Goal: Information Seeking & Learning: Learn about a topic

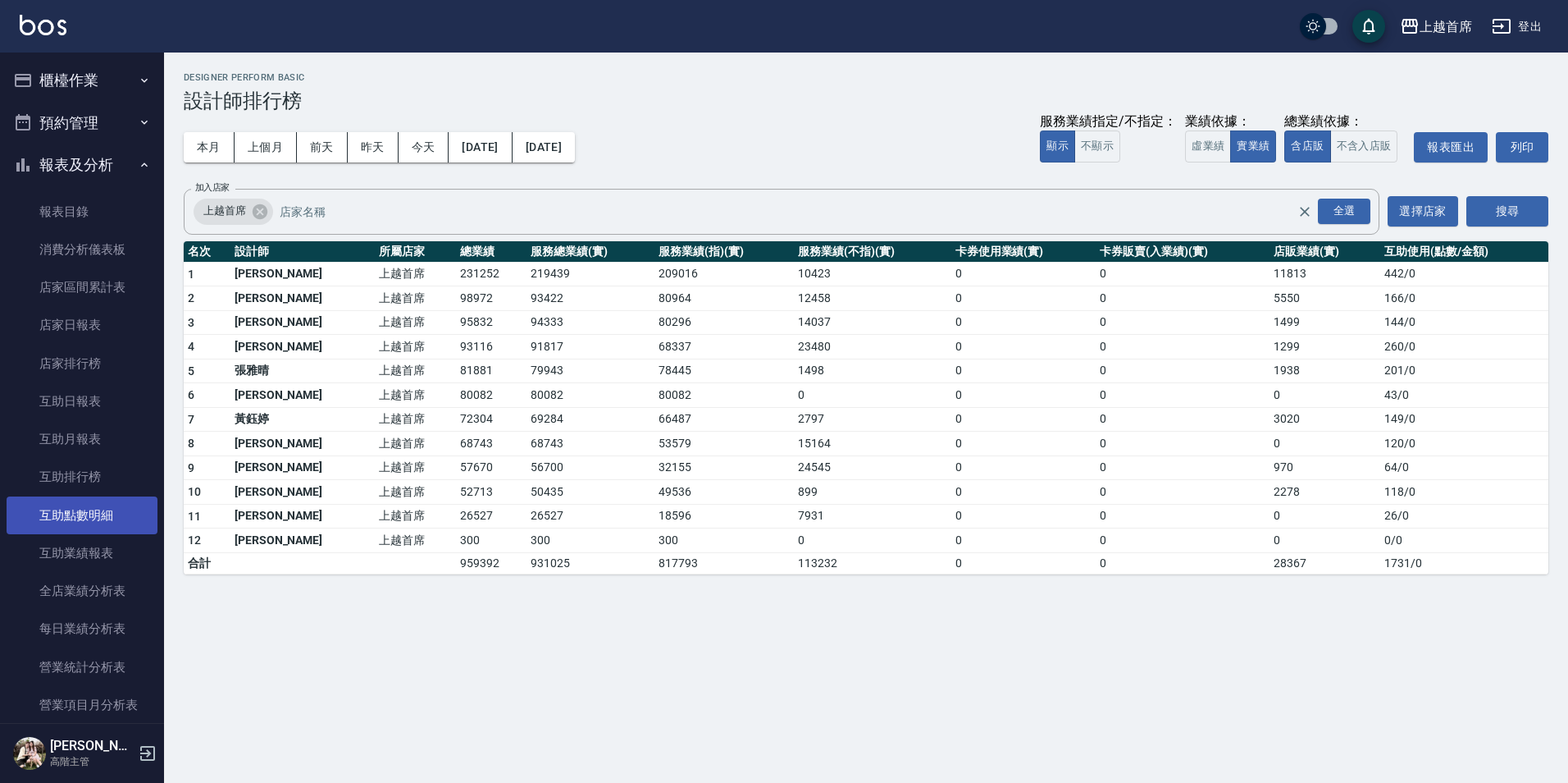
scroll to position [411, 0]
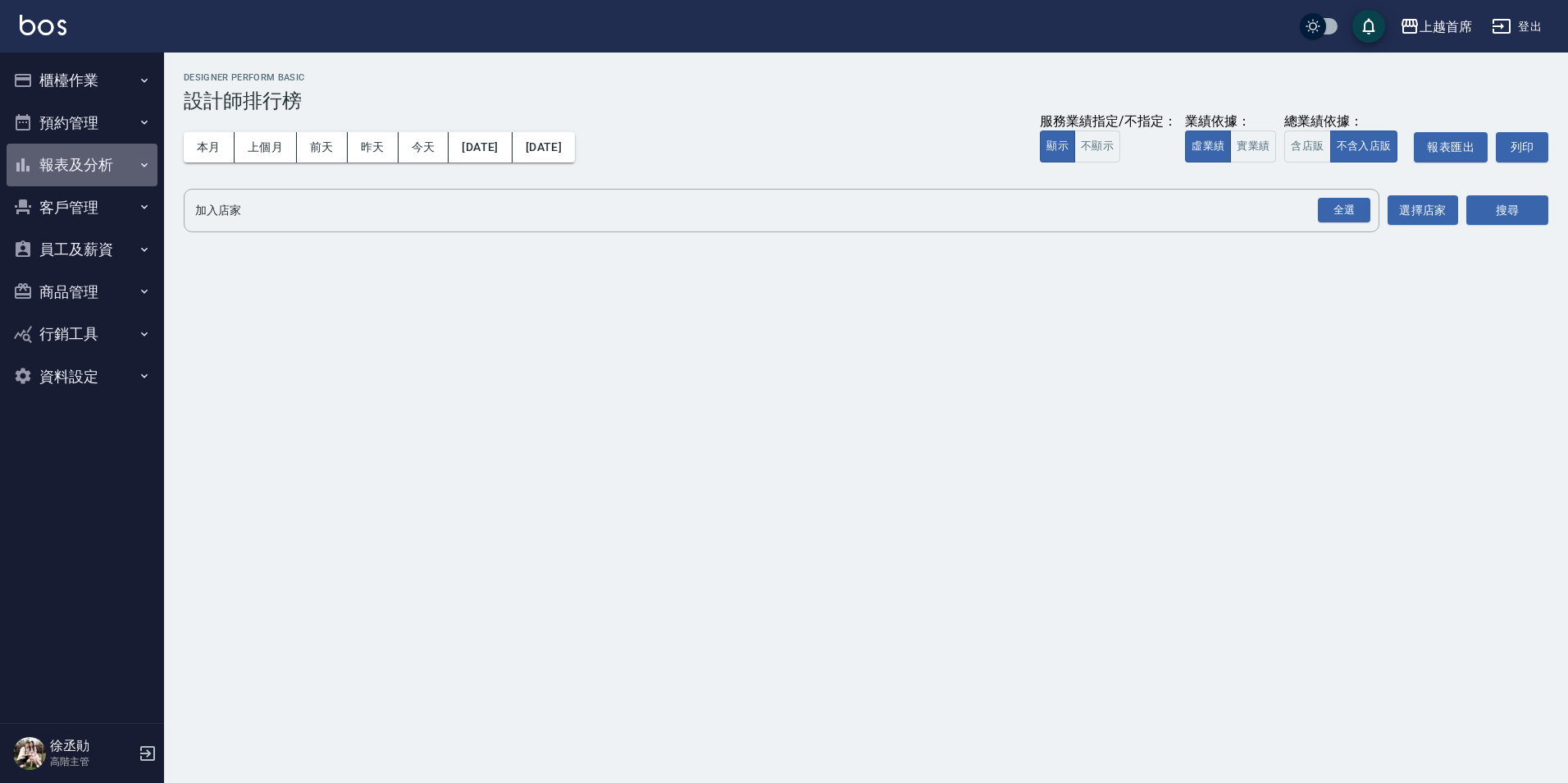
click at [97, 169] on button "報表及分析" at bounding box center [82, 164] width 151 height 43
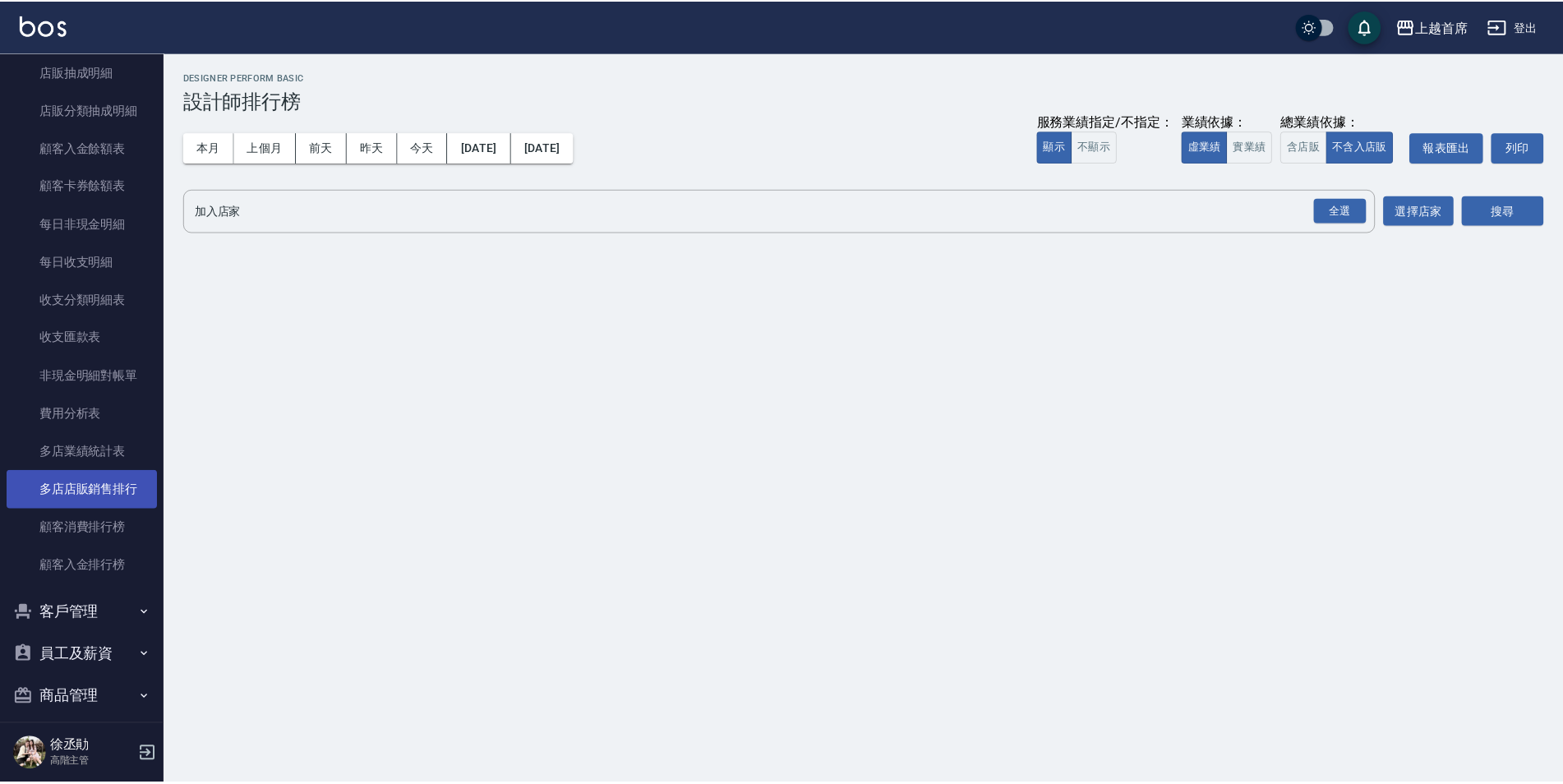
scroll to position [1303, 0]
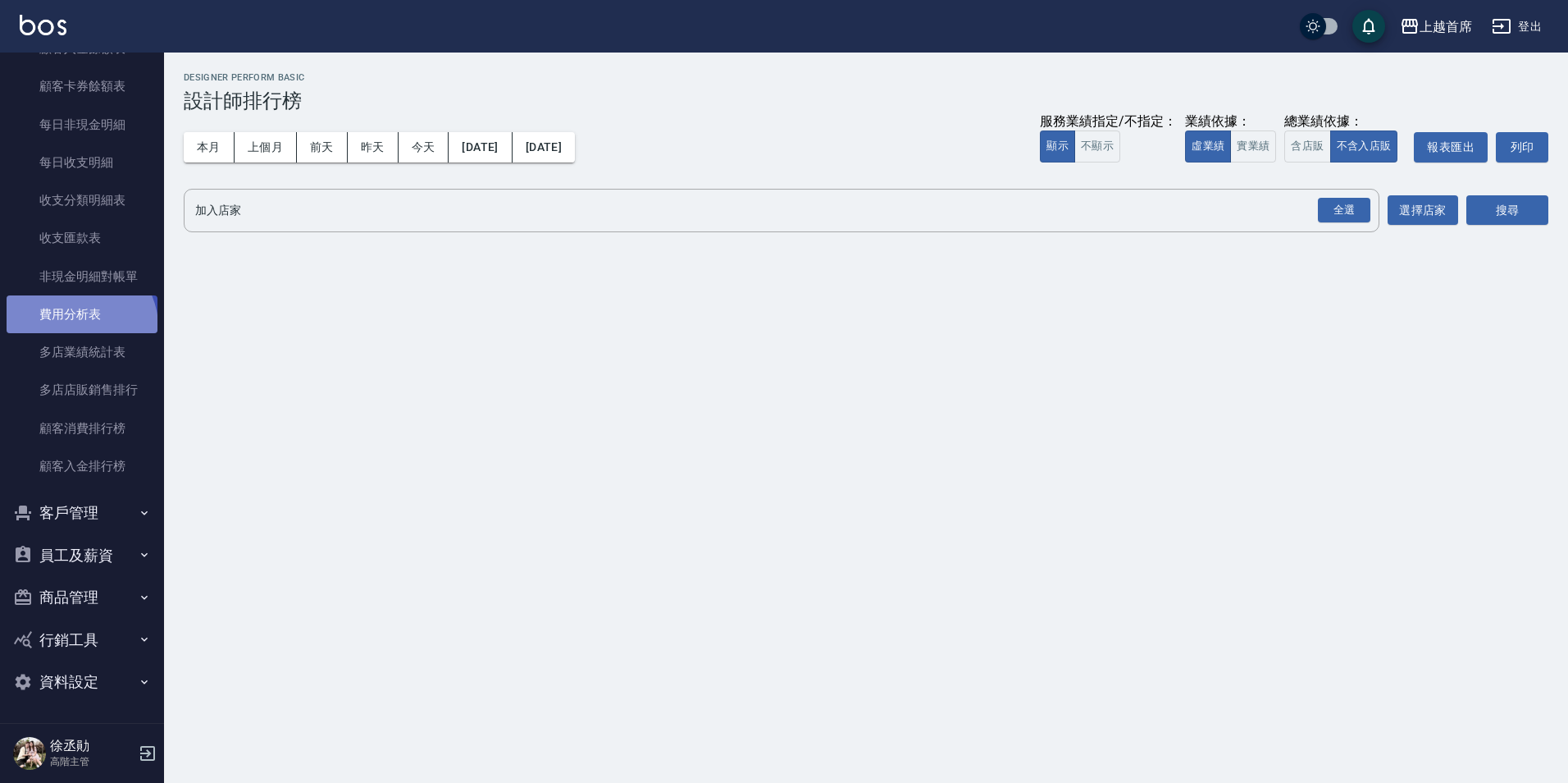
click at [79, 326] on link "費用分析表" at bounding box center [82, 314] width 151 height 38
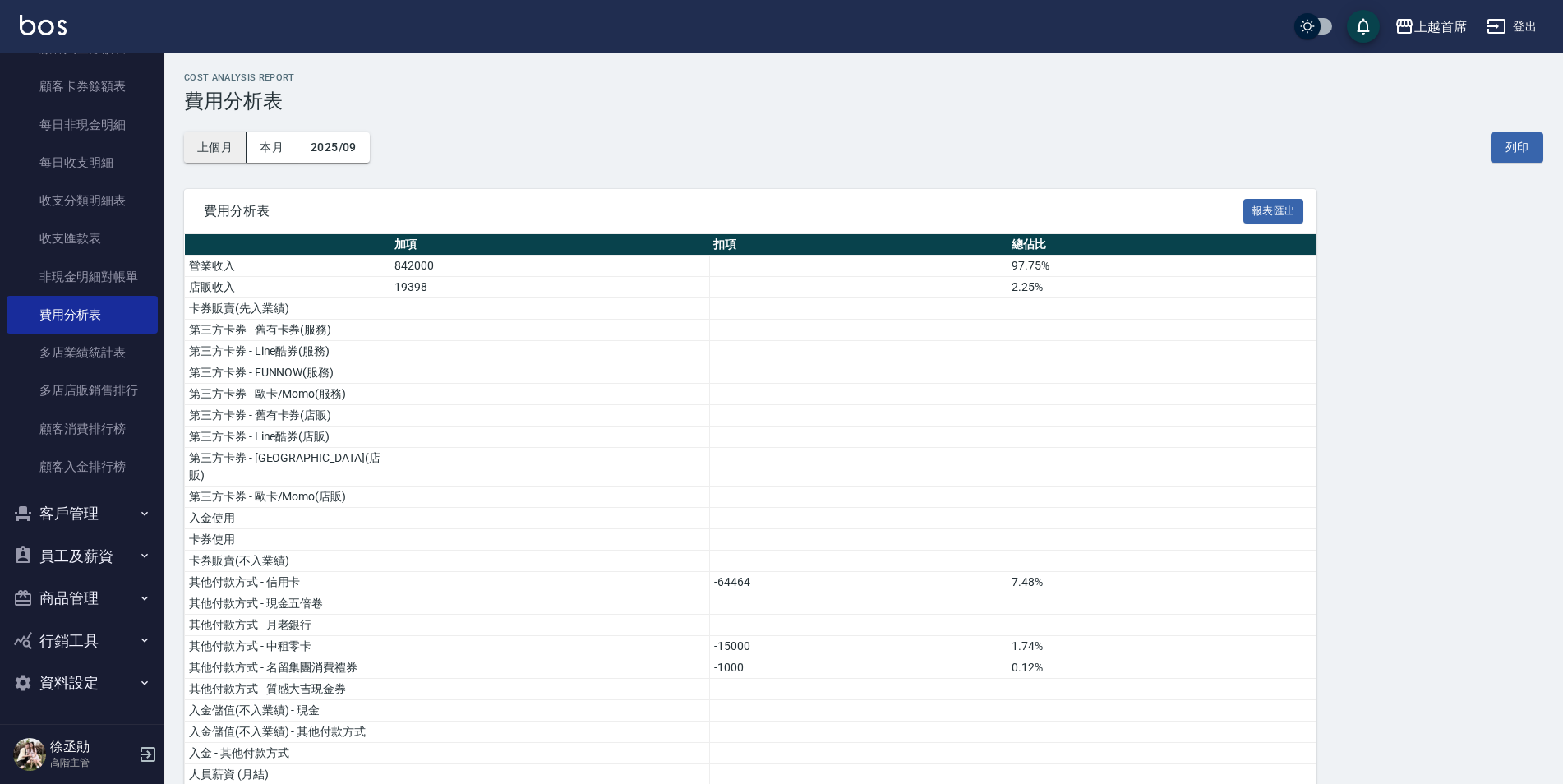
click at [225, 152] on button "上個月" at bounding box center [215, 147] width 63 height 30
click at [314, 150] on button "2025/08" at bounding box center [334, 147] width 73 height 30
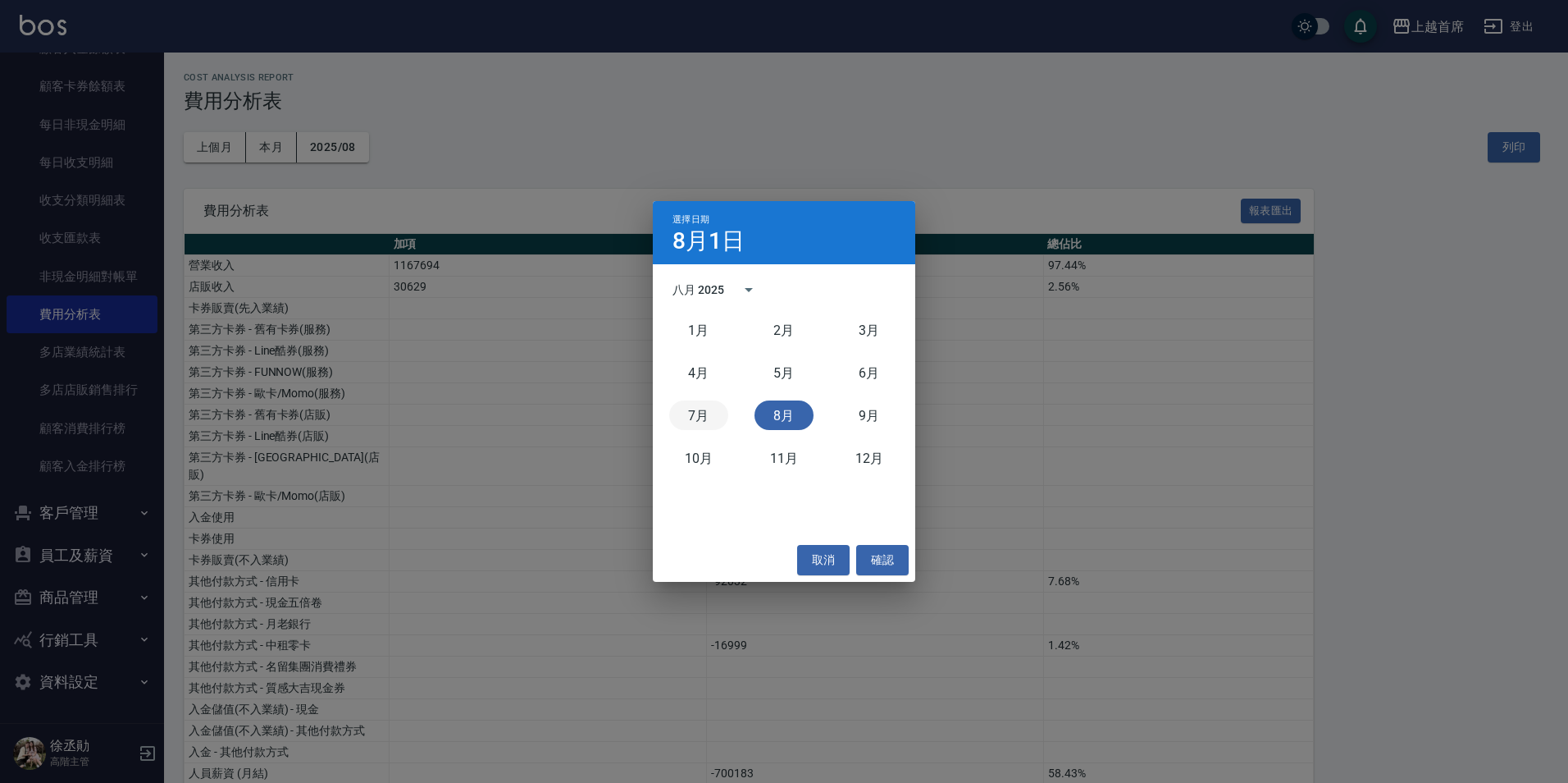
click at [689, 418] on button "7月" at bounding box center [698, 415] width 59 height 30
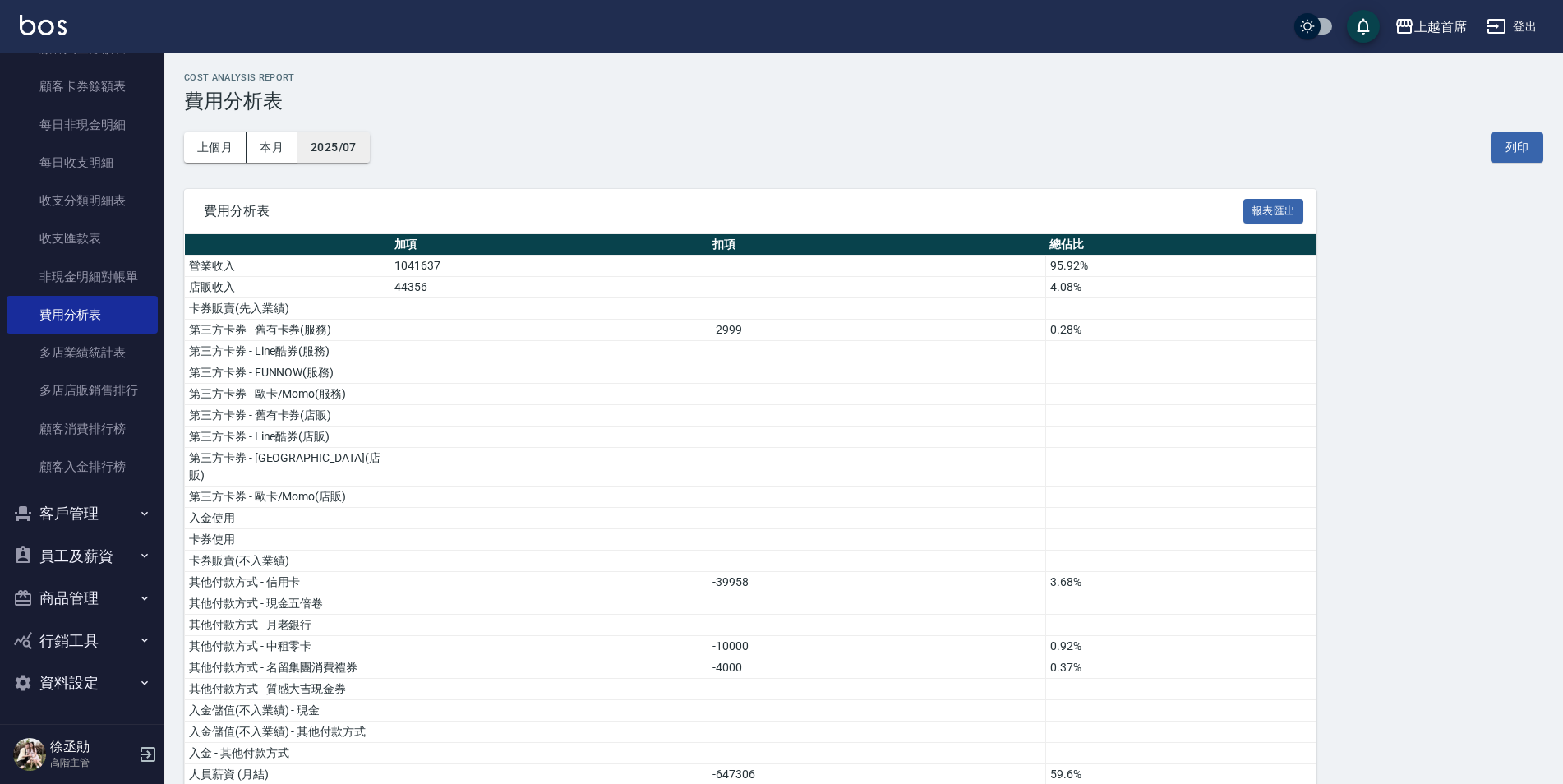
click at [336, 161] on button "2025/07" at bounding box center [334, 147] width 73 height 30
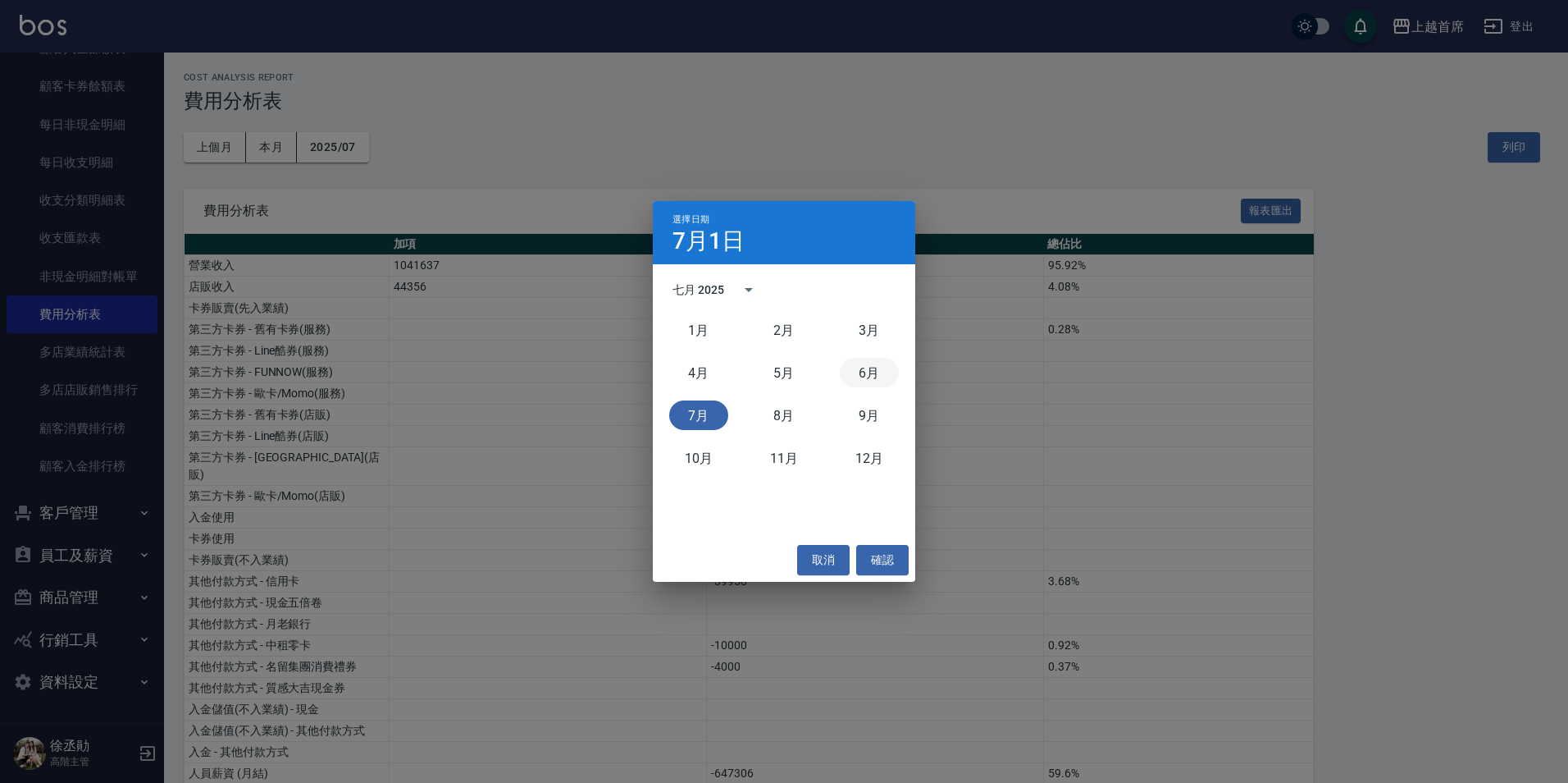
click at [868, 376] on button "6月" at bounding box center [869, 372] width 59 height 30
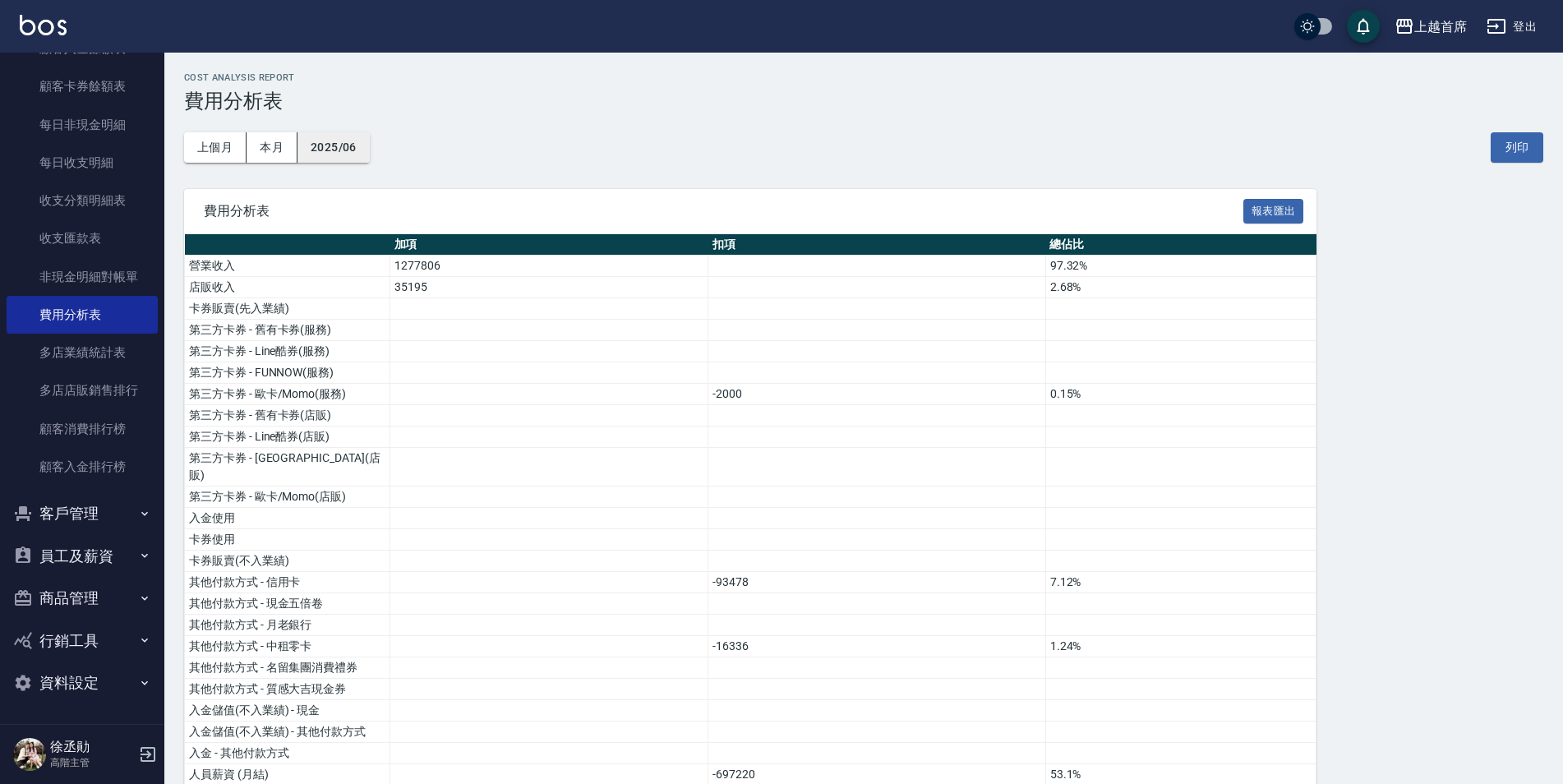
click at [329, 150] on button "2025/06" at bounding box center [334, 147] width 73 height 30
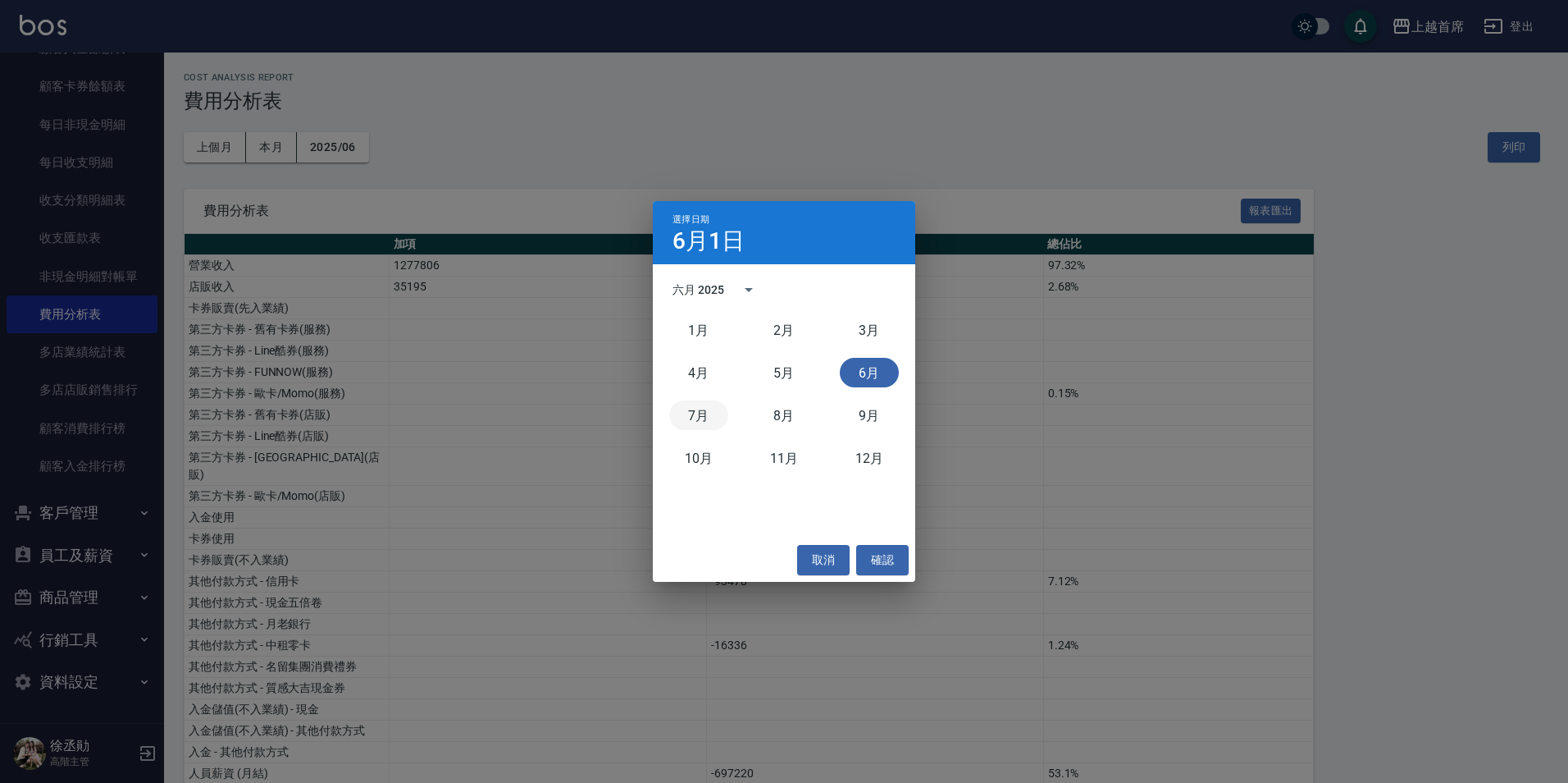
click at [690, 409] on button "7月" at bounding box center [698, 415] width 59 height 30
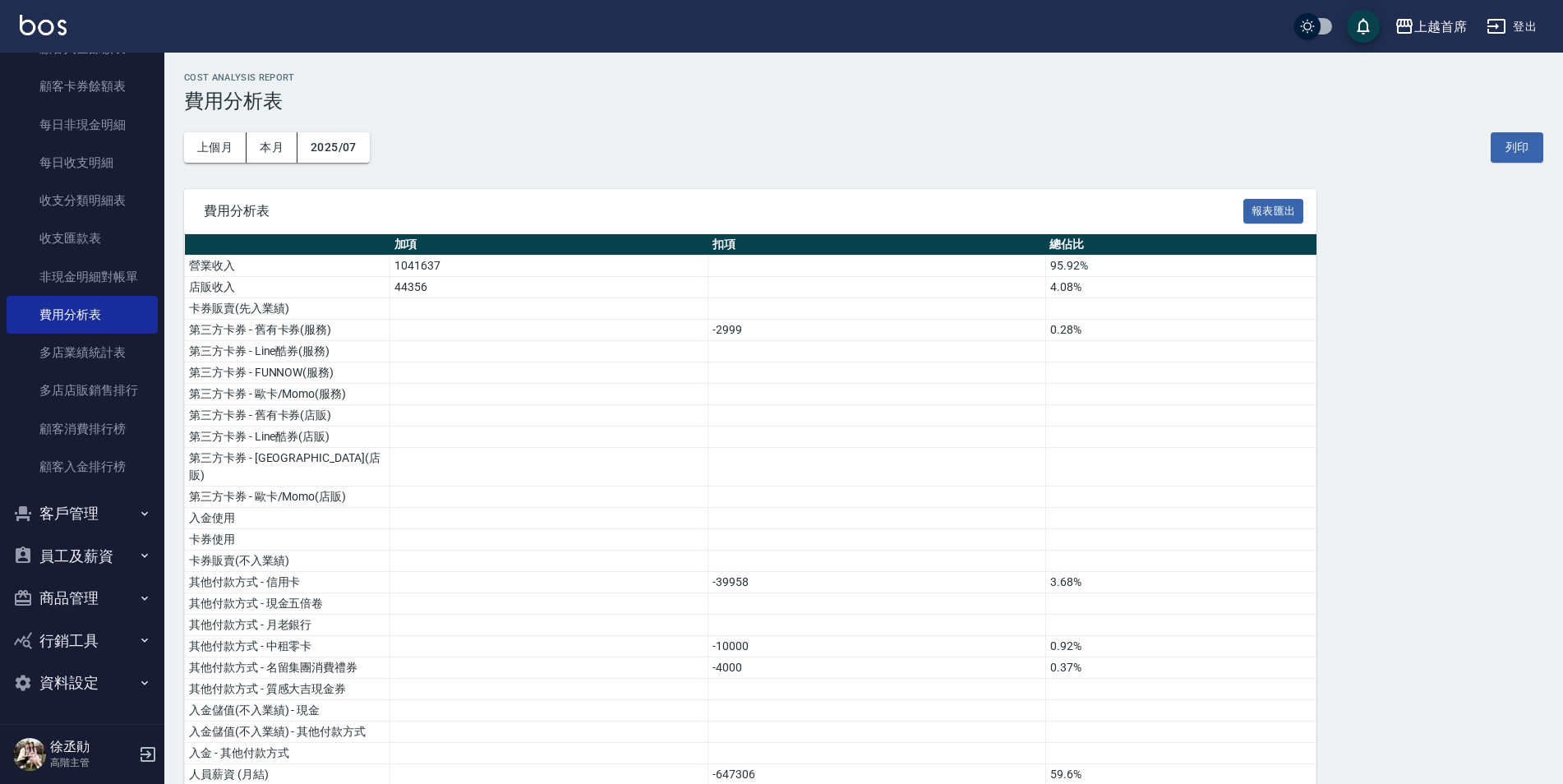
click at [360, 132] on div "上個月 本月 2025/07 列印" at bounding box center [863, 147] width 1359 height 70
click at [357, 173] on div "上個月 本月 2025/07 列印" at bounding box center [863, 147] width 1359 height 70
click at [350, 145] on button "2025/07" at bounding box center [334, 147] width 73 height 30
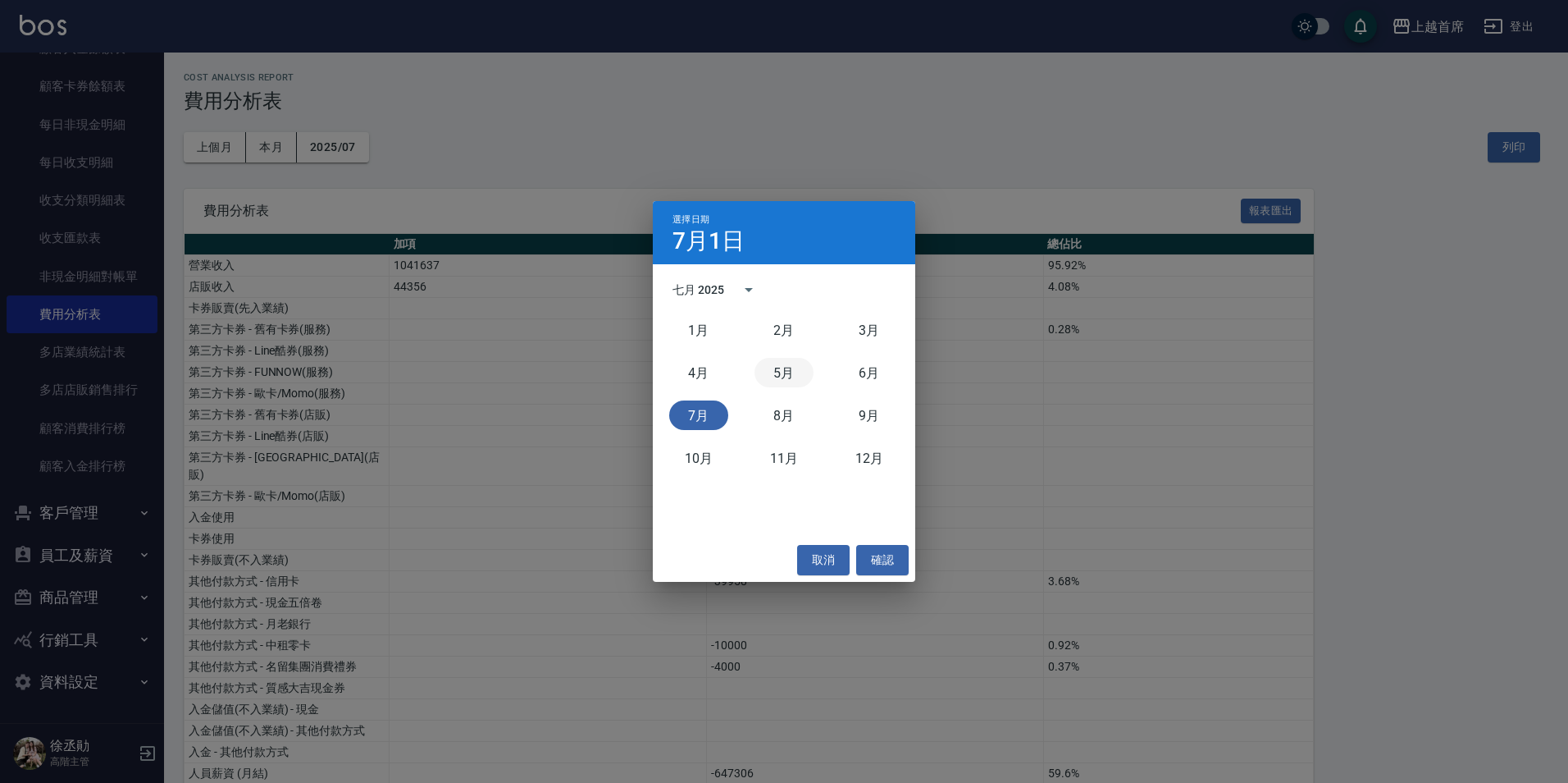
click at [779, 375] on button "5月" at bounding box center [784, 372] width 59 height 30
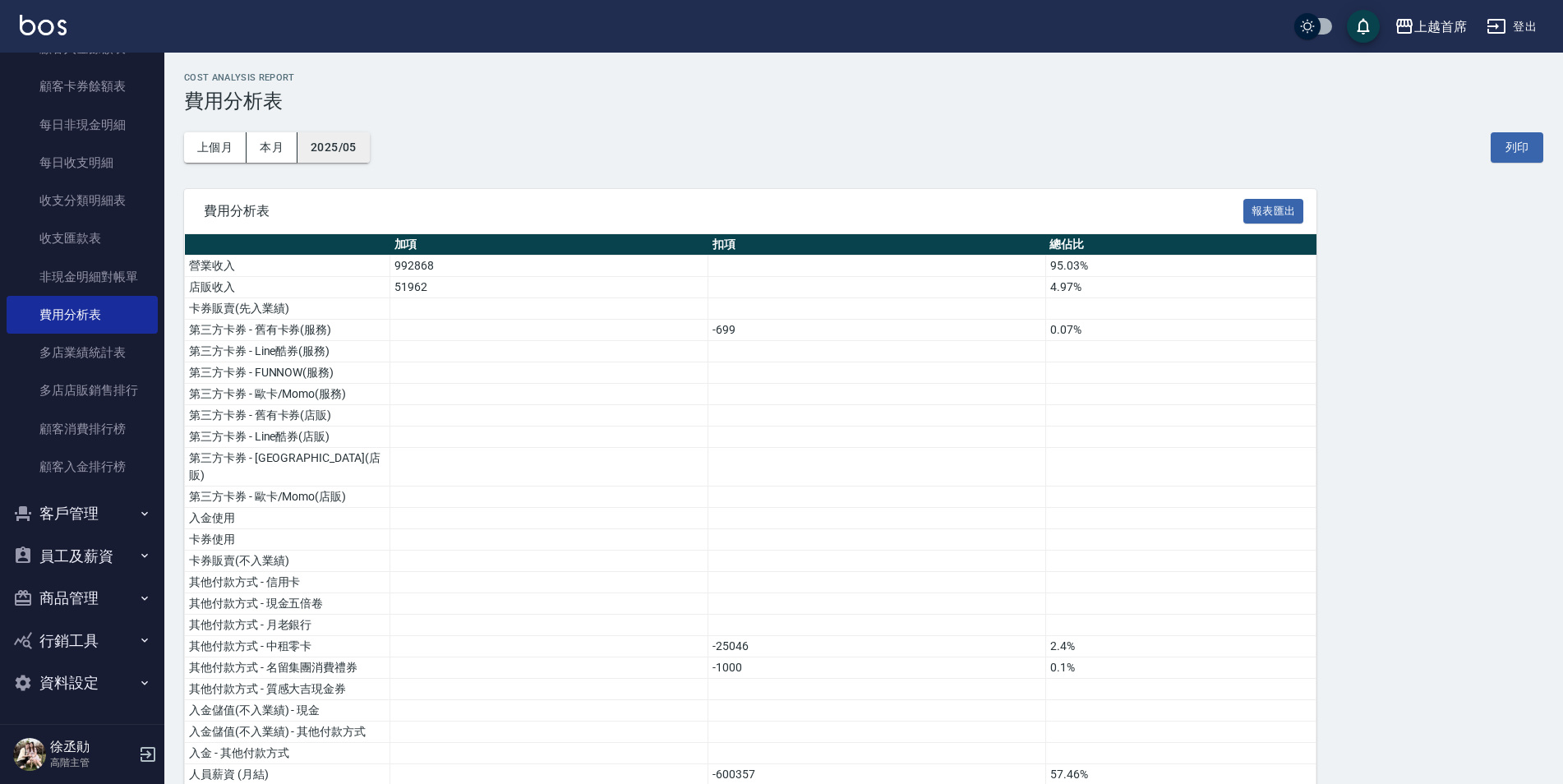
click at [350, 138] on button "2025/05" at bounding box center [334, 147] width 73 height 30
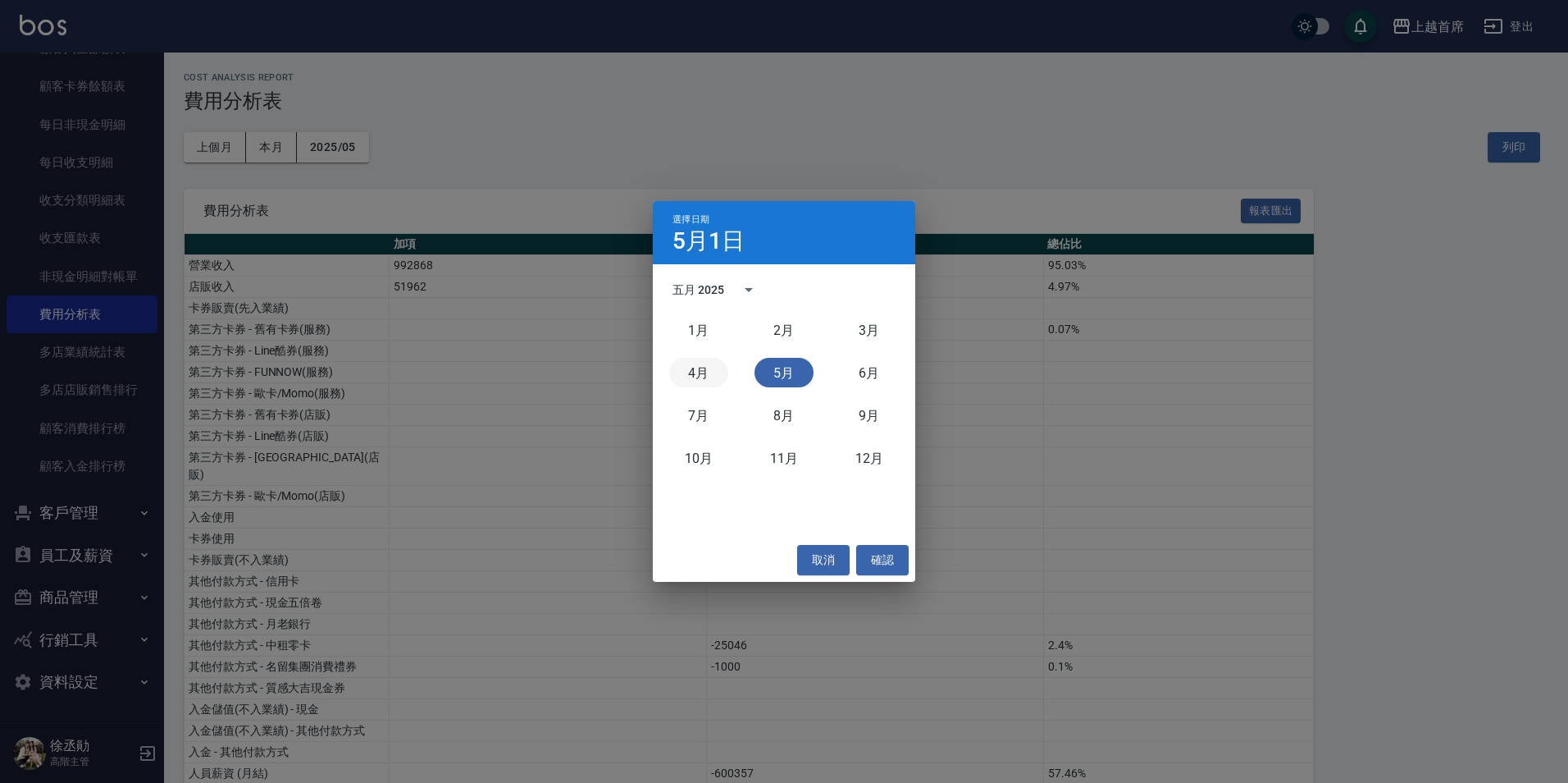
click at [690, 367] on button "4月" at bounding box center [698, 372] width 59 height 30
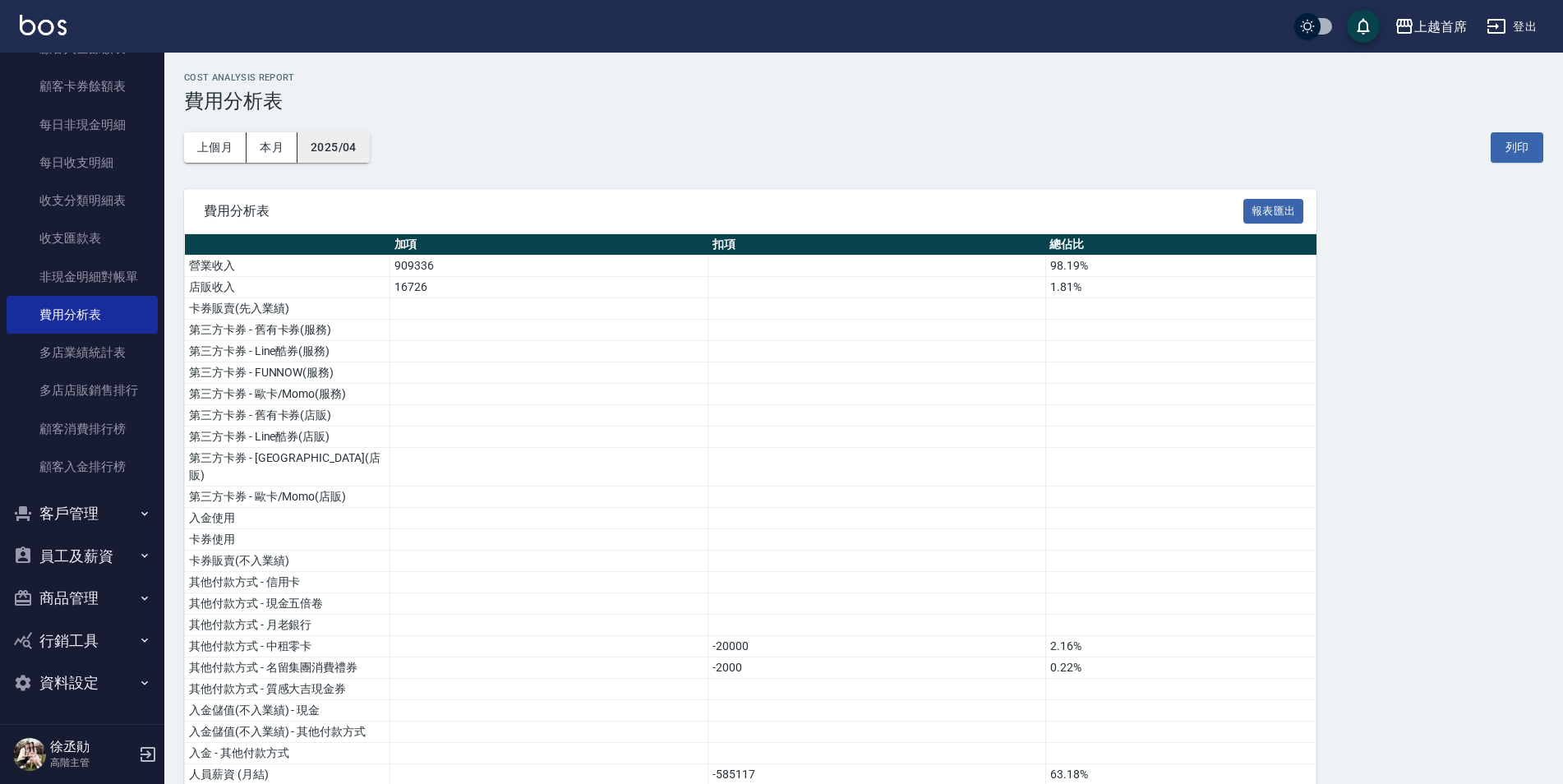
click at [345, 152] on button "2025/04" at bounding box center [334, 147] width 73 height 30
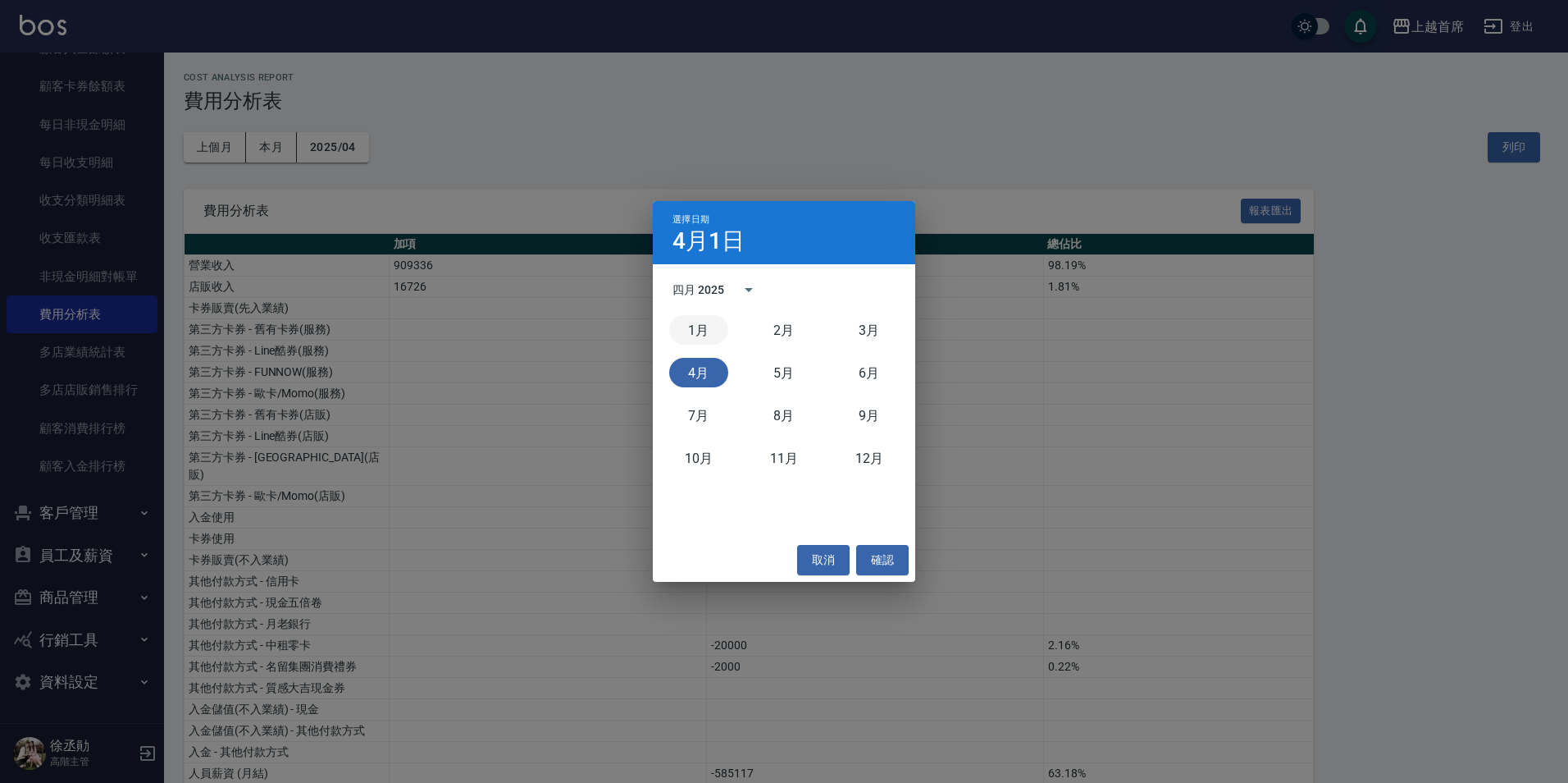
click at [721, 329] on button "1月" at bounding box center [698, 330] width 59 height 30
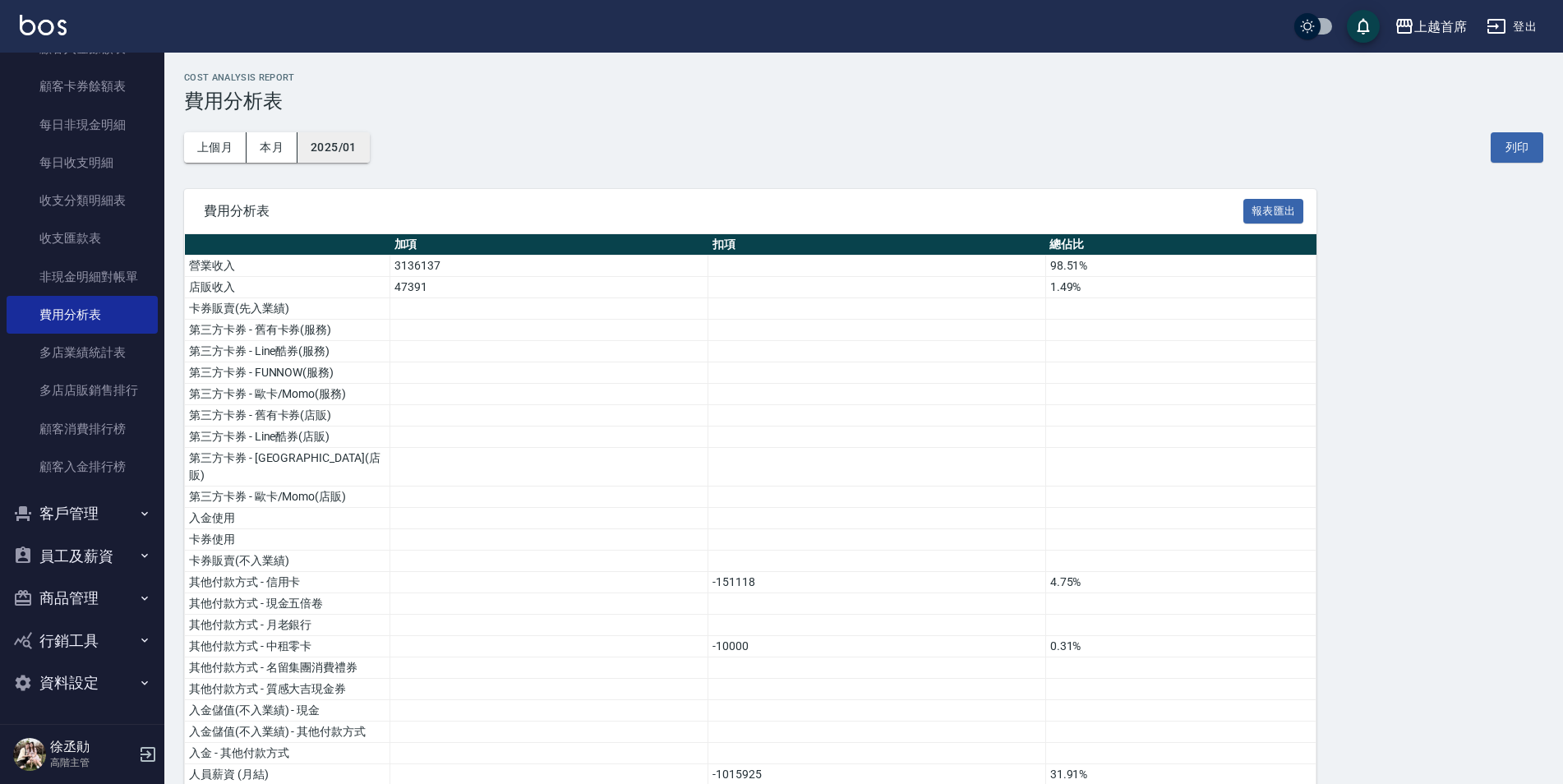
click at [349, 144] on button "2025/01" at bounding box center [334, 147] width 73 height 30
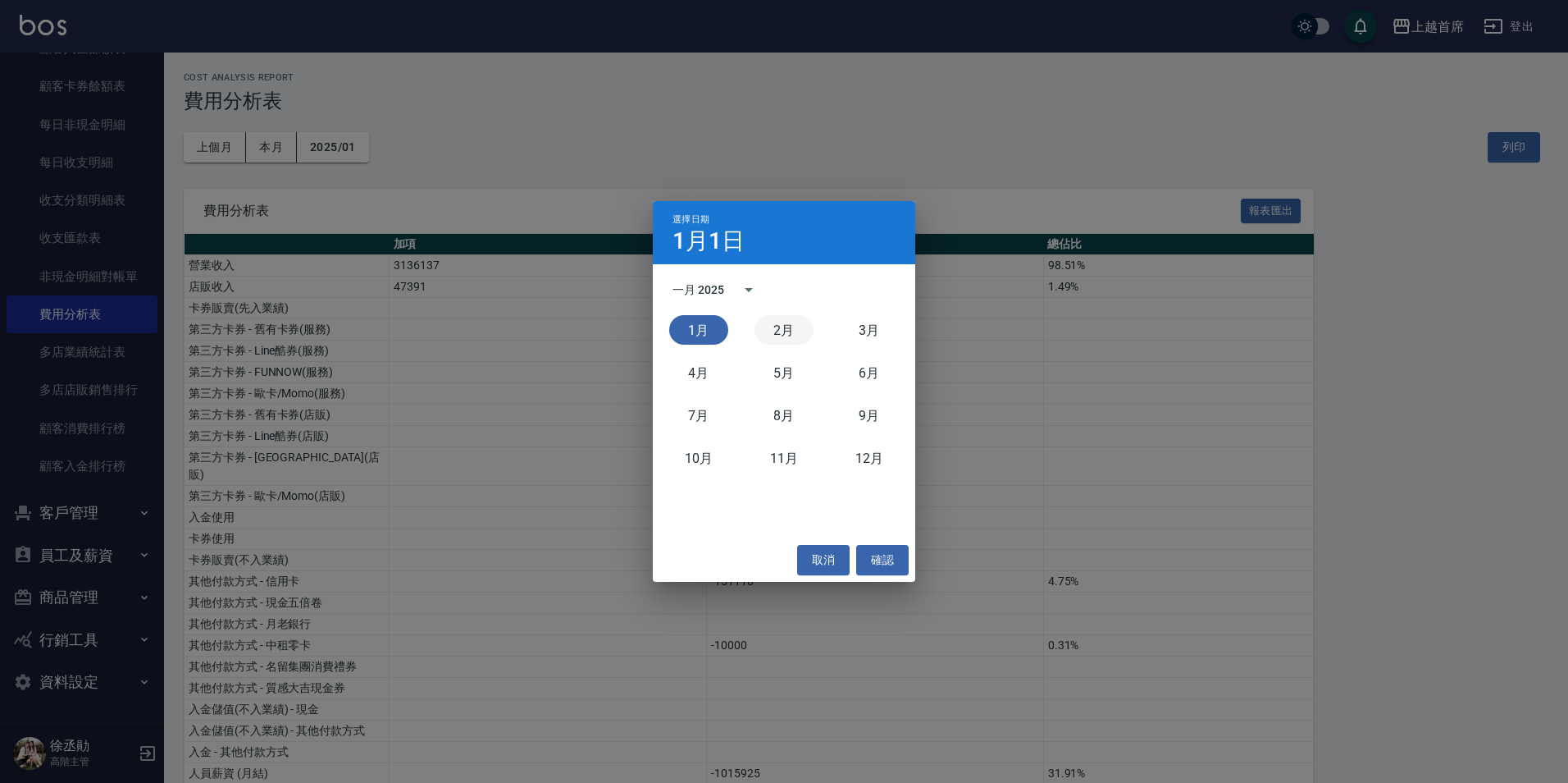
click at [775, 321] on button "2月" at bounding box center [784, 330] width 59 height 30
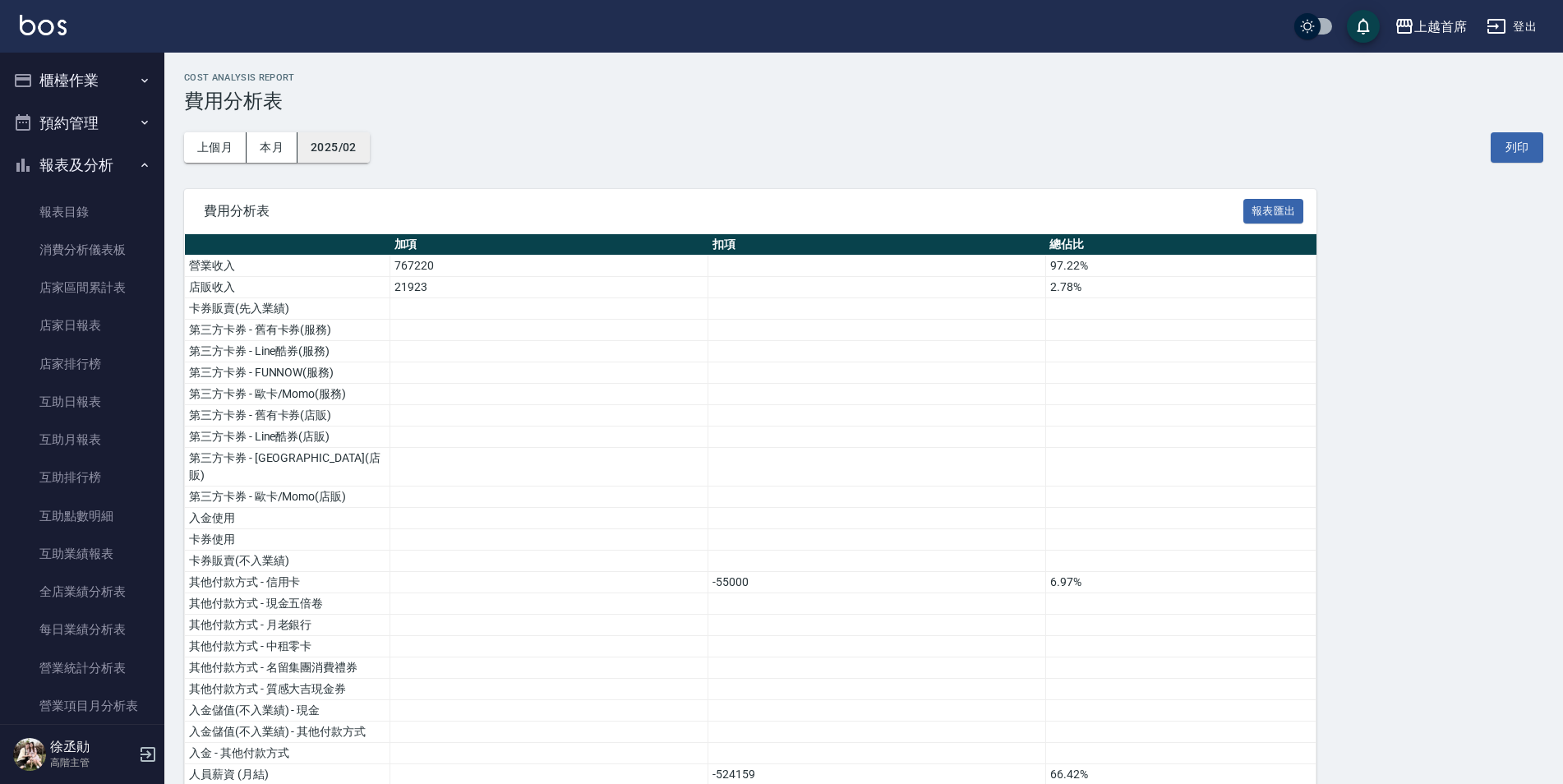
click at [353, 142] on button "2025/02" at bounding box center [334, 147] width 73 height 30
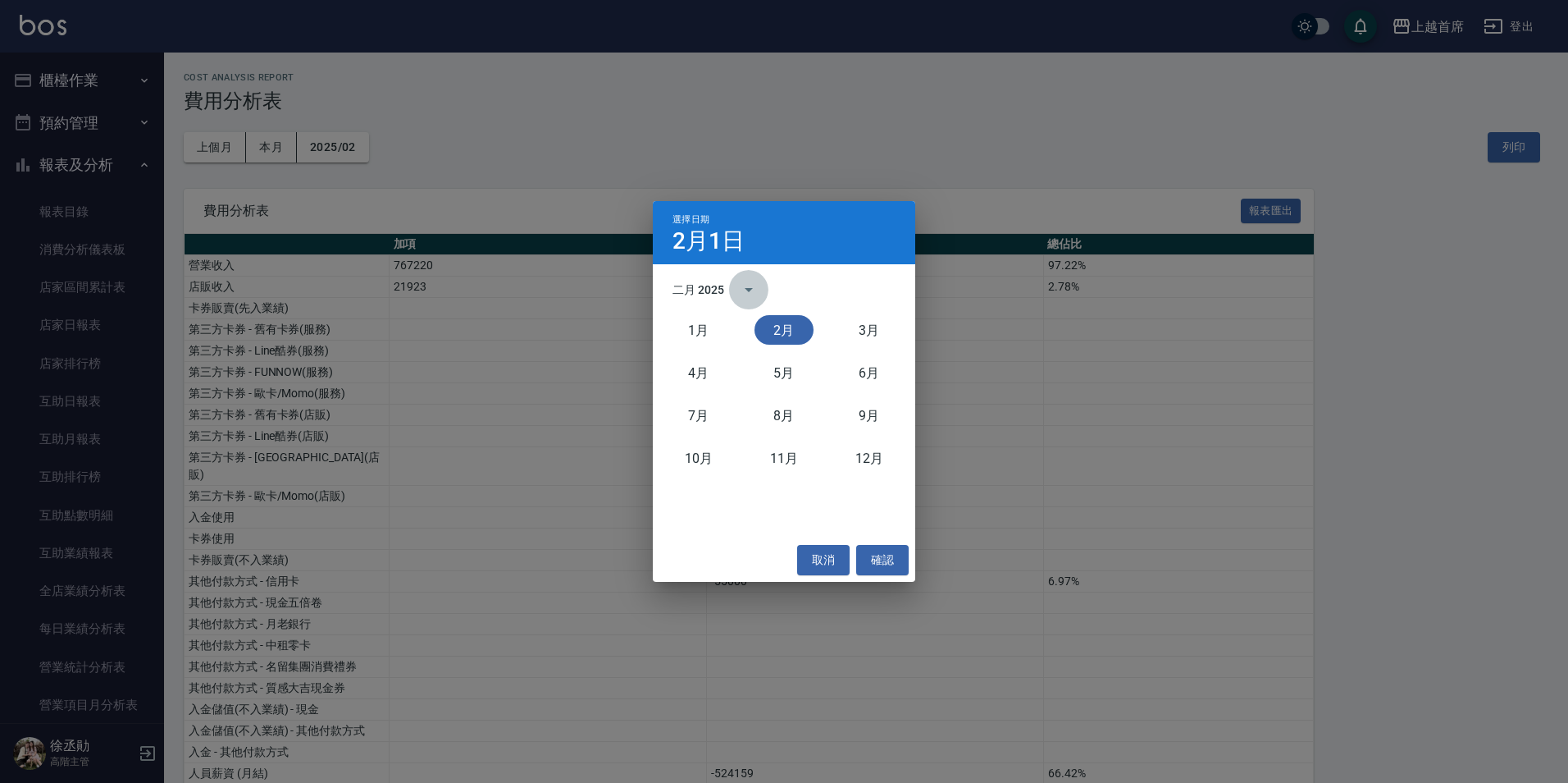
click at [747, 290] on icon "calendar view is open, switch to year view" at bounding box center [749, 290] width 20 height 20
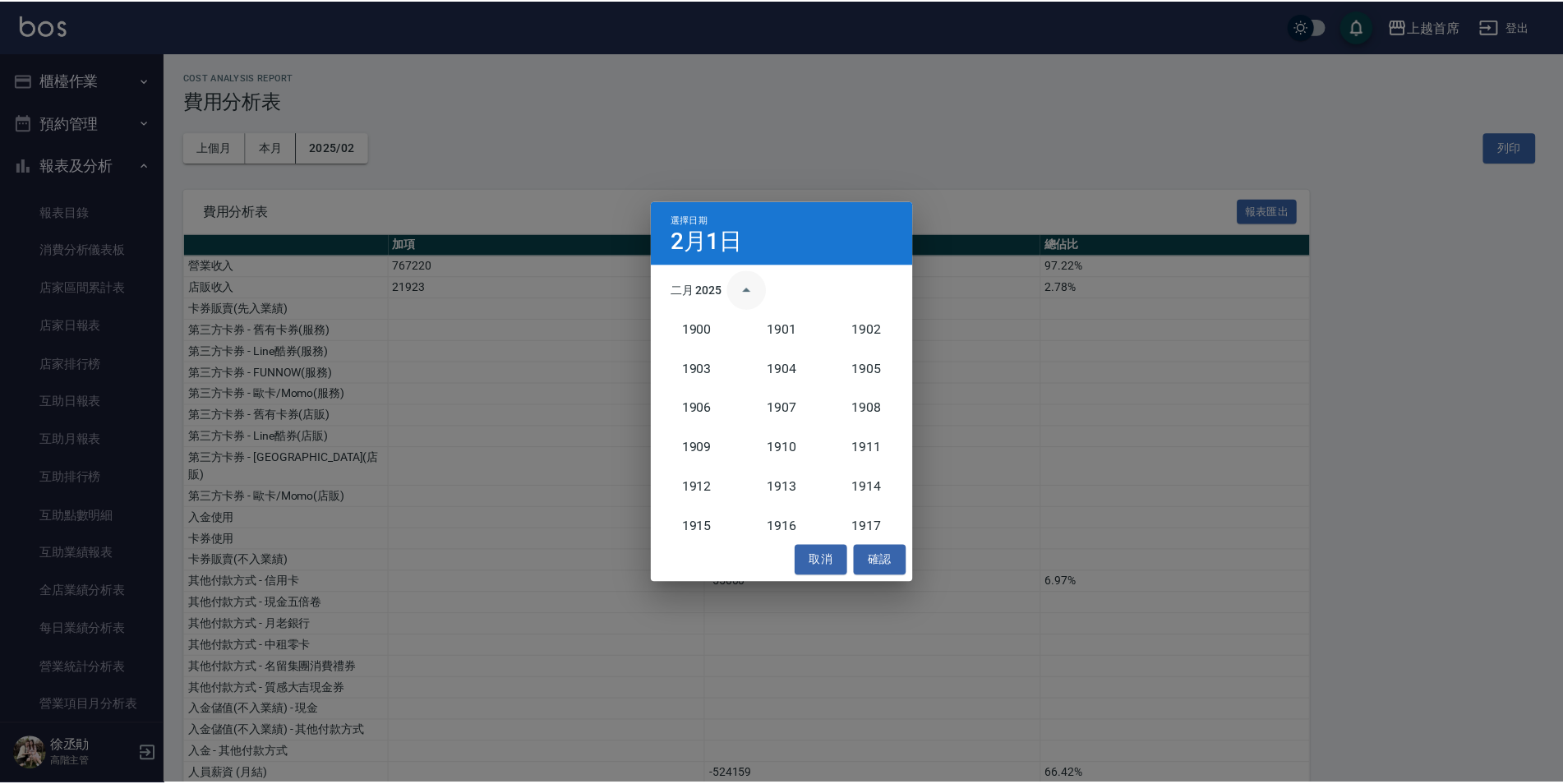
scroll to position [1521, 0]
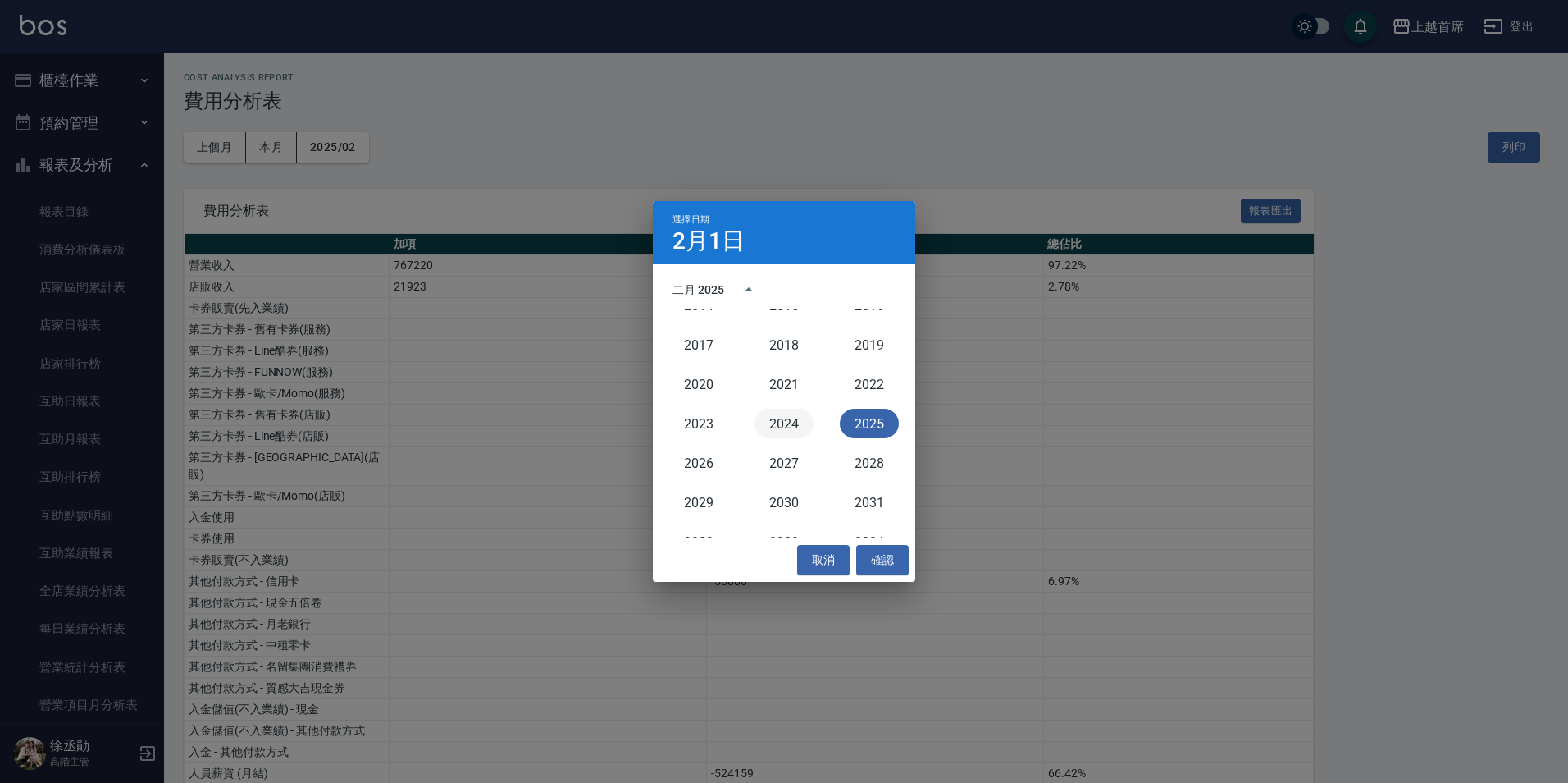
click at [792, 427] on button "2024" at bounding box center [784, 423] width 59 height 30
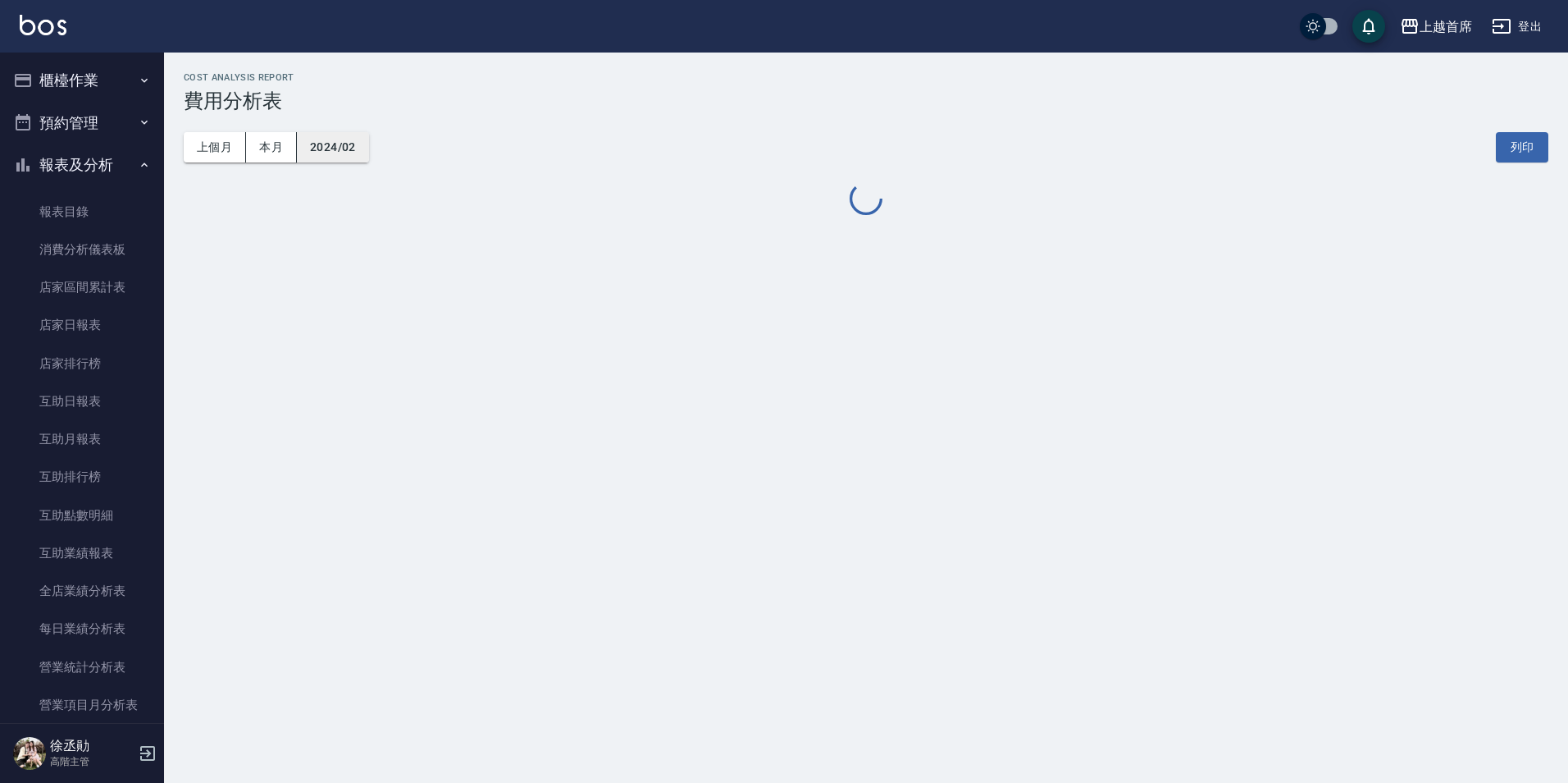
click at [318, 134] on button "2024/02" at bounding box center [333, 147] width 72 height 30
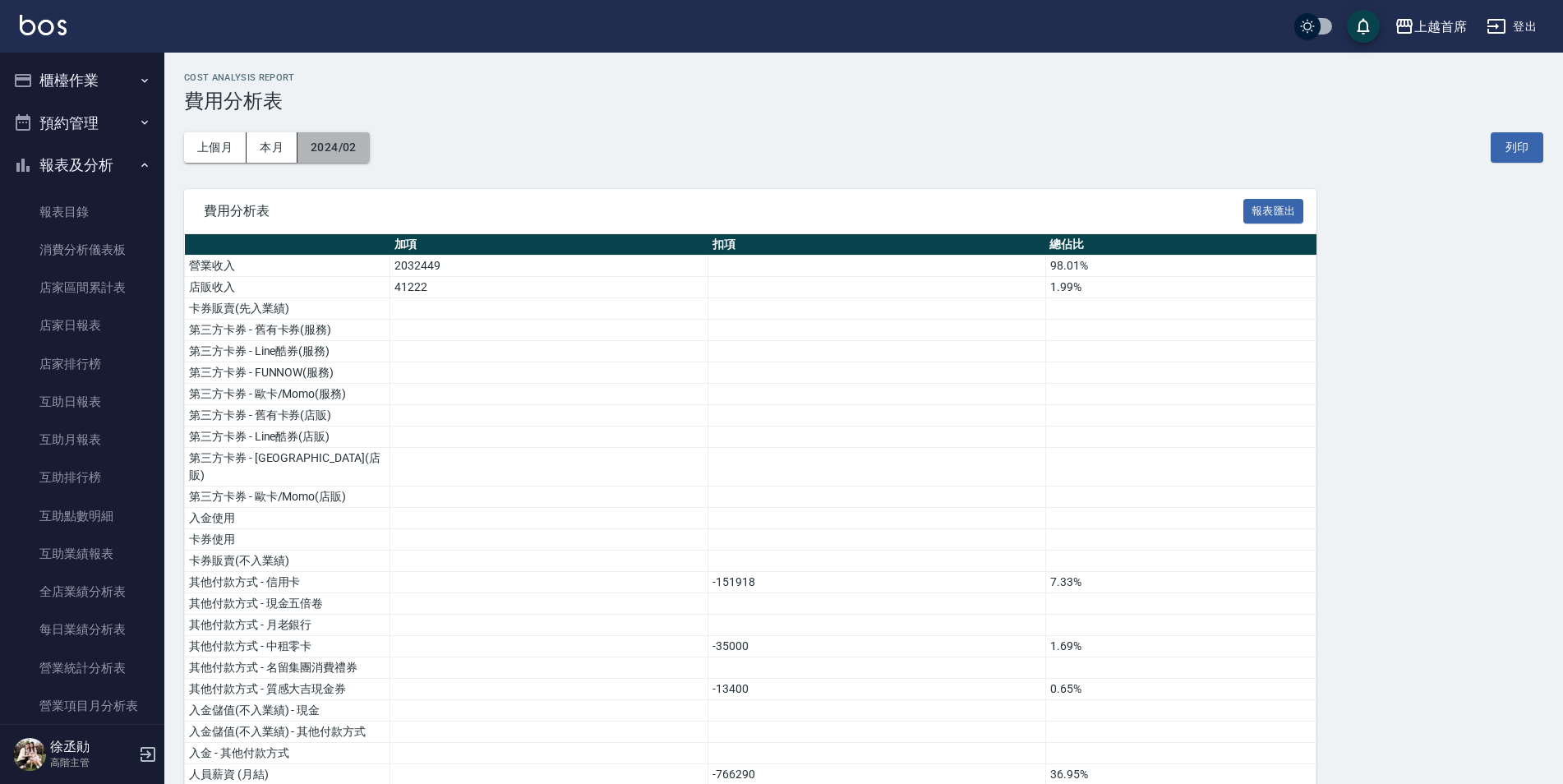
click at [345, 138] on button "2024/02" at bounding box center [334, 147] width 73 height 30
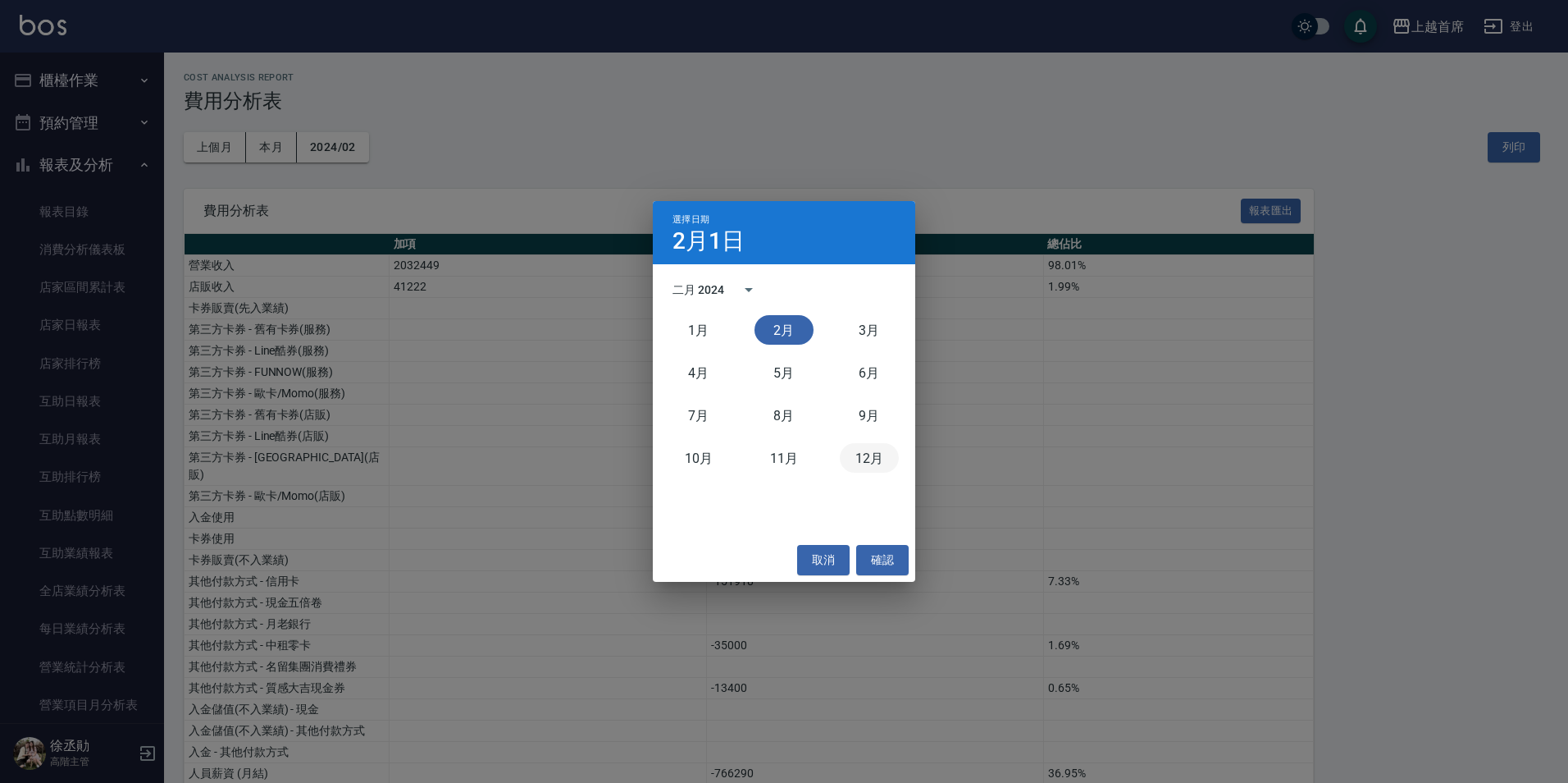
click at [890, 446] on button "12月" at bounding box center [869, 458] width 59 height 30
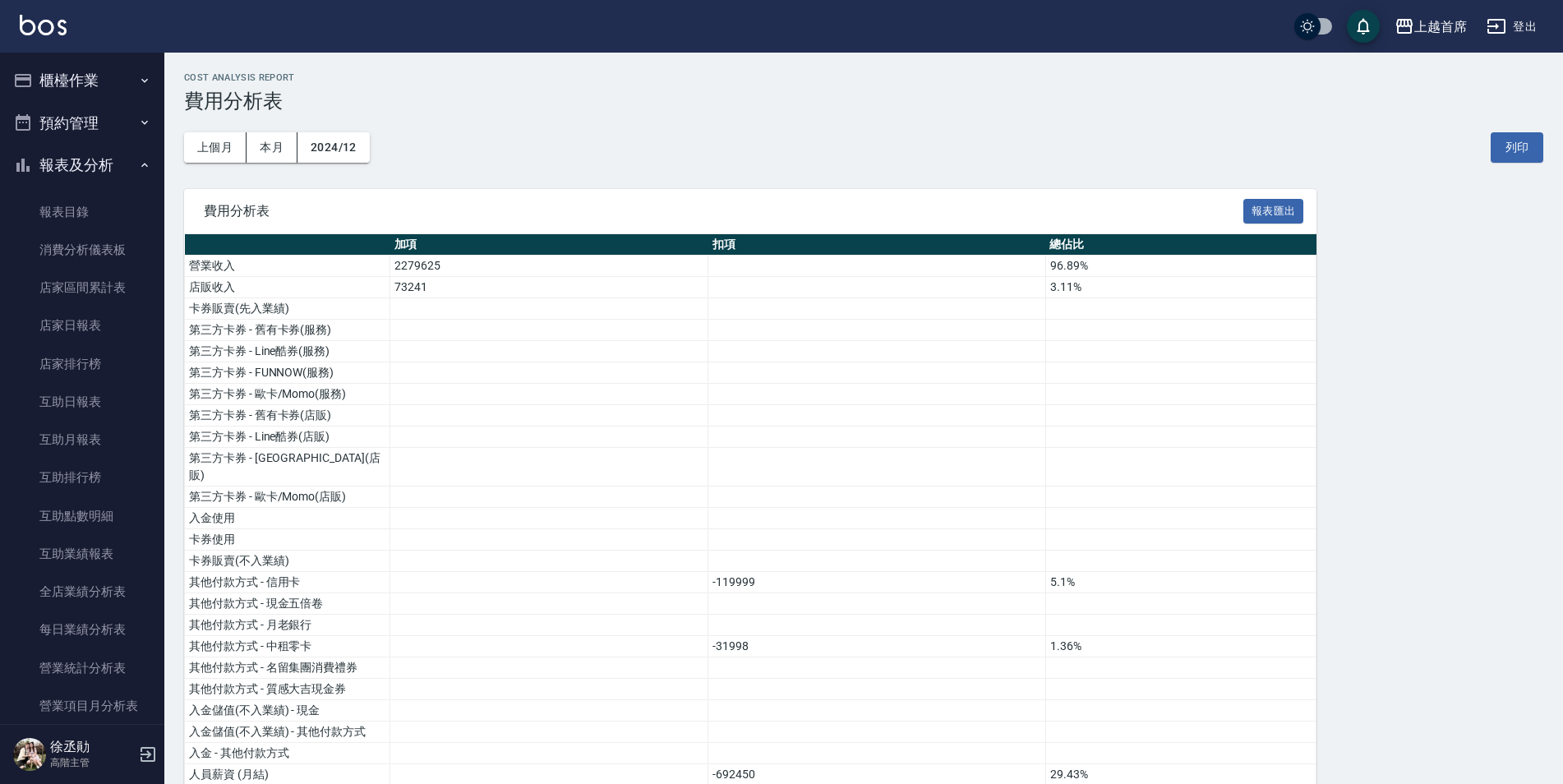
click at [84, 95] on button "櫃檯作業" at bounding box center [82, 80] width 152 height 43
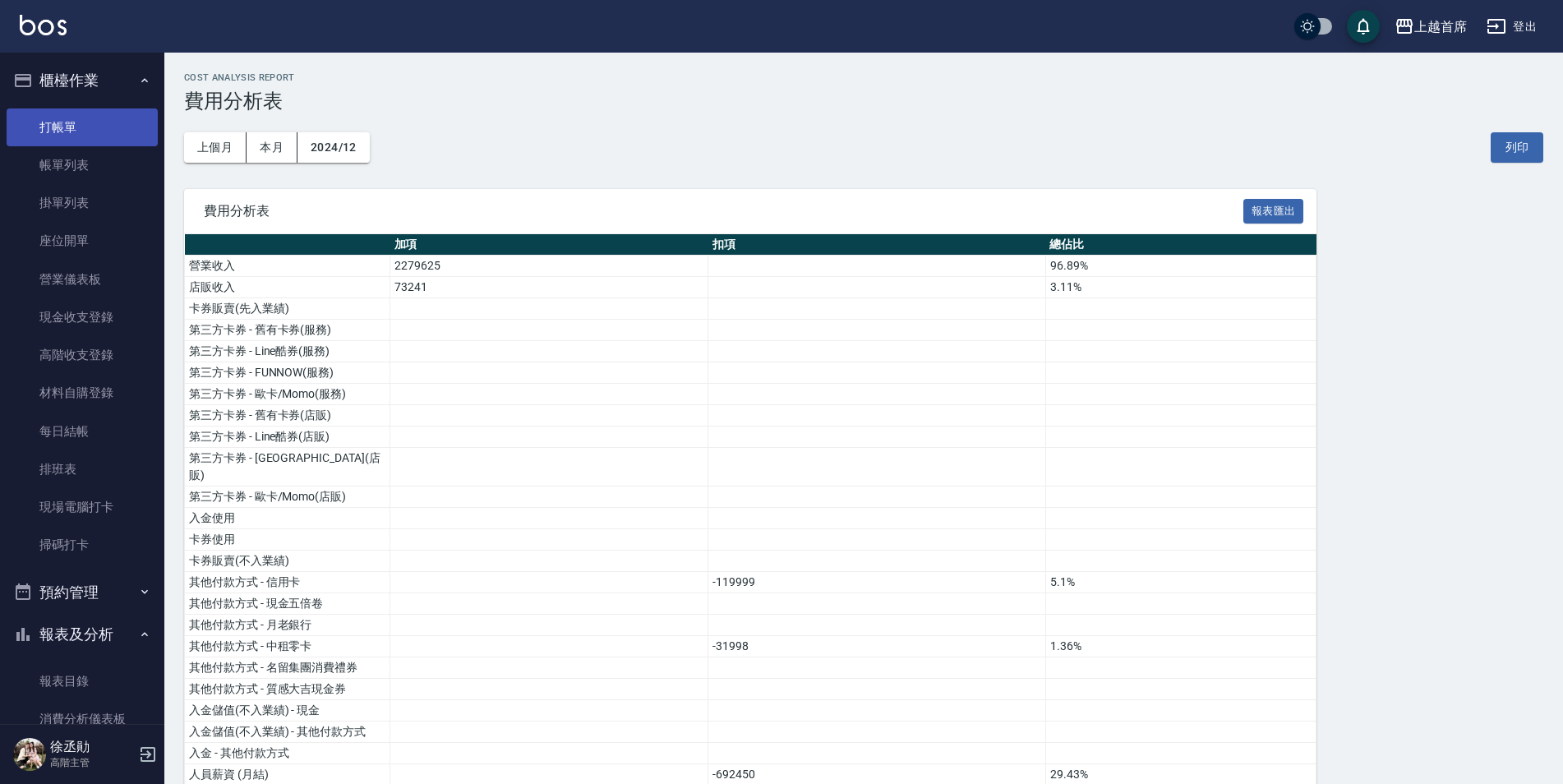
click at [84, 123] on link "打帳單" at bounding box center [82, 127] width 152 height 38
